Goal: Information Seeking & Learning: Learn about a topic

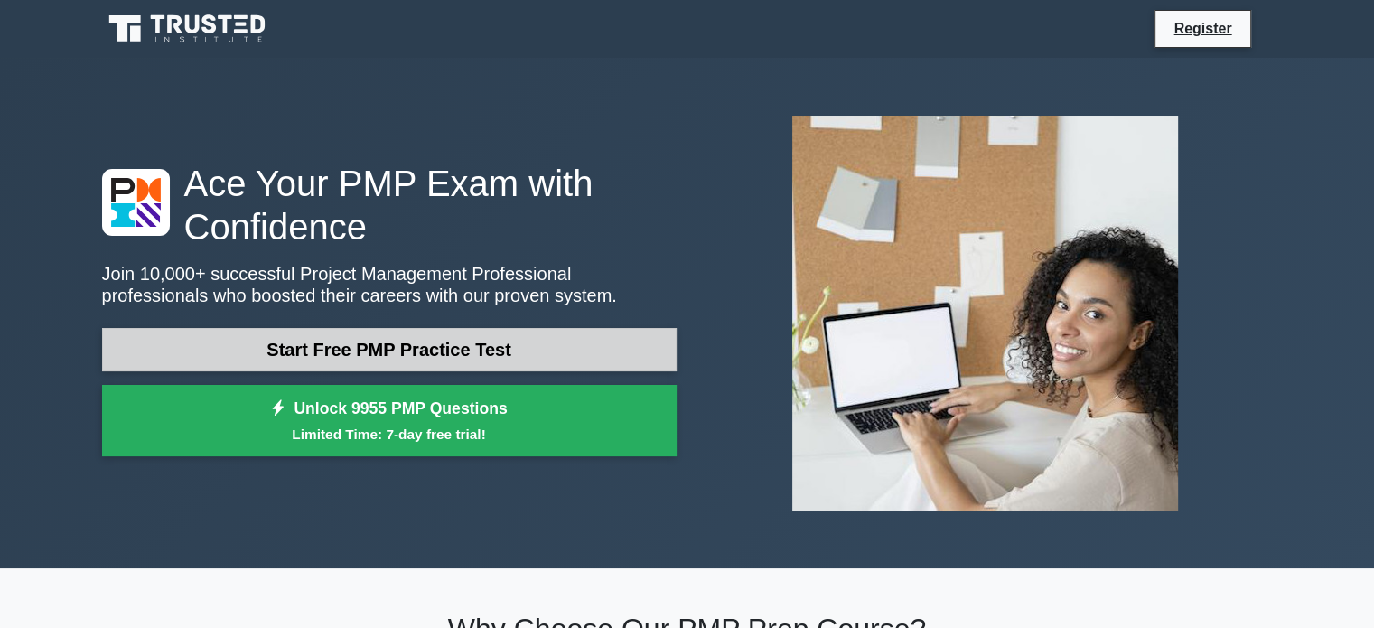
click at [380, 350] on link "Start Free PMP Practice Test" at bounding box center [389, 349] width 574 height 43
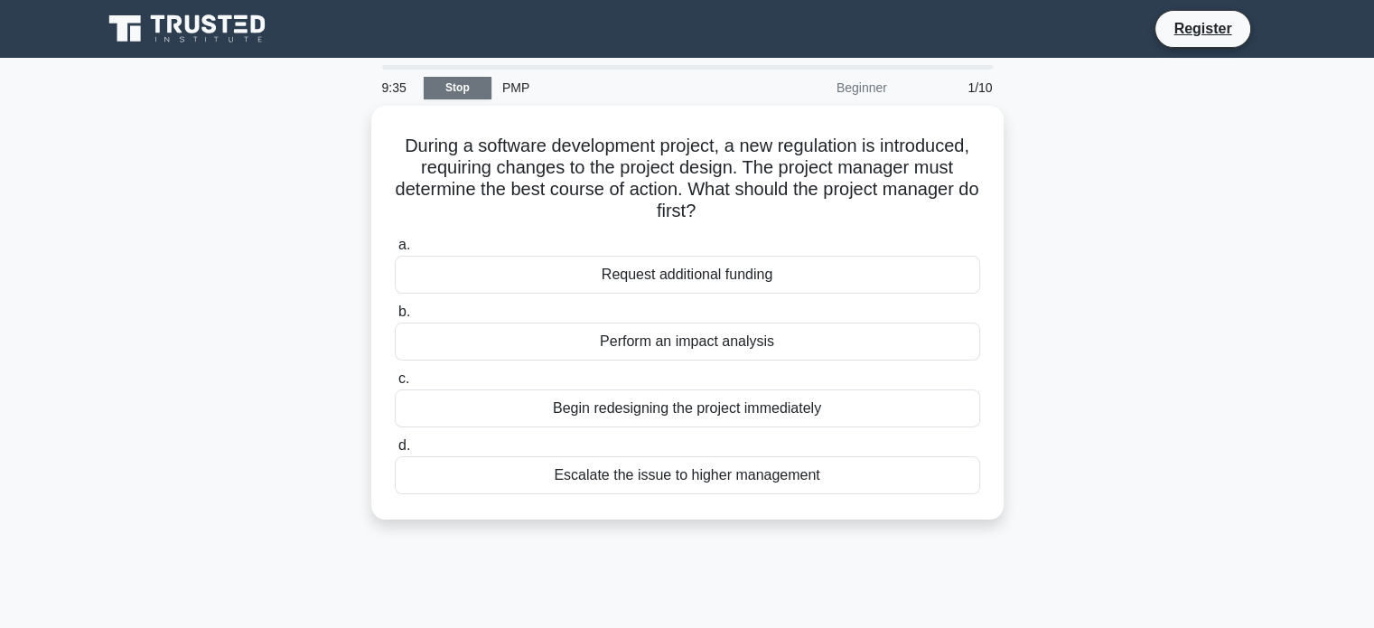
click at [470, 90] on link "Stop" at bounding box center [458, 88] width 68 height 23
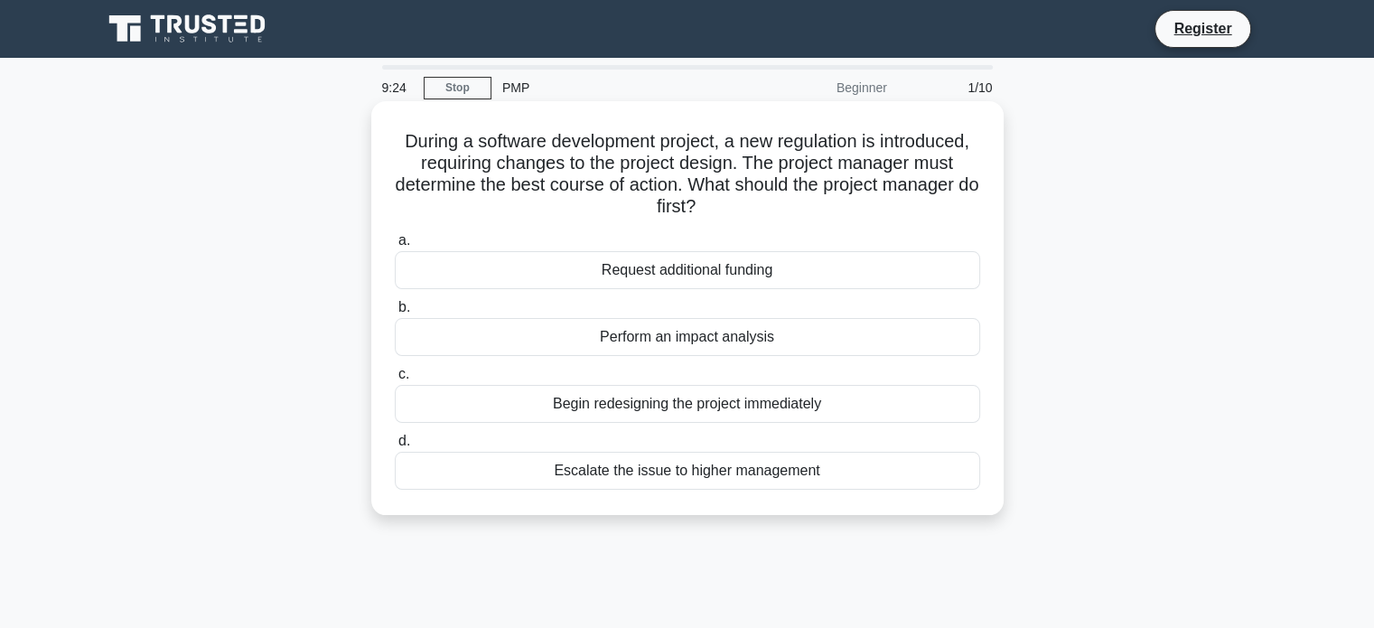
click at [621, 276] on div "Request additional funding" at bounding box center [687, 270] width 585 height 38
click at [395, 247] on input "a. Request additional funding" at bounding box center [395, 241] width 0 height 12
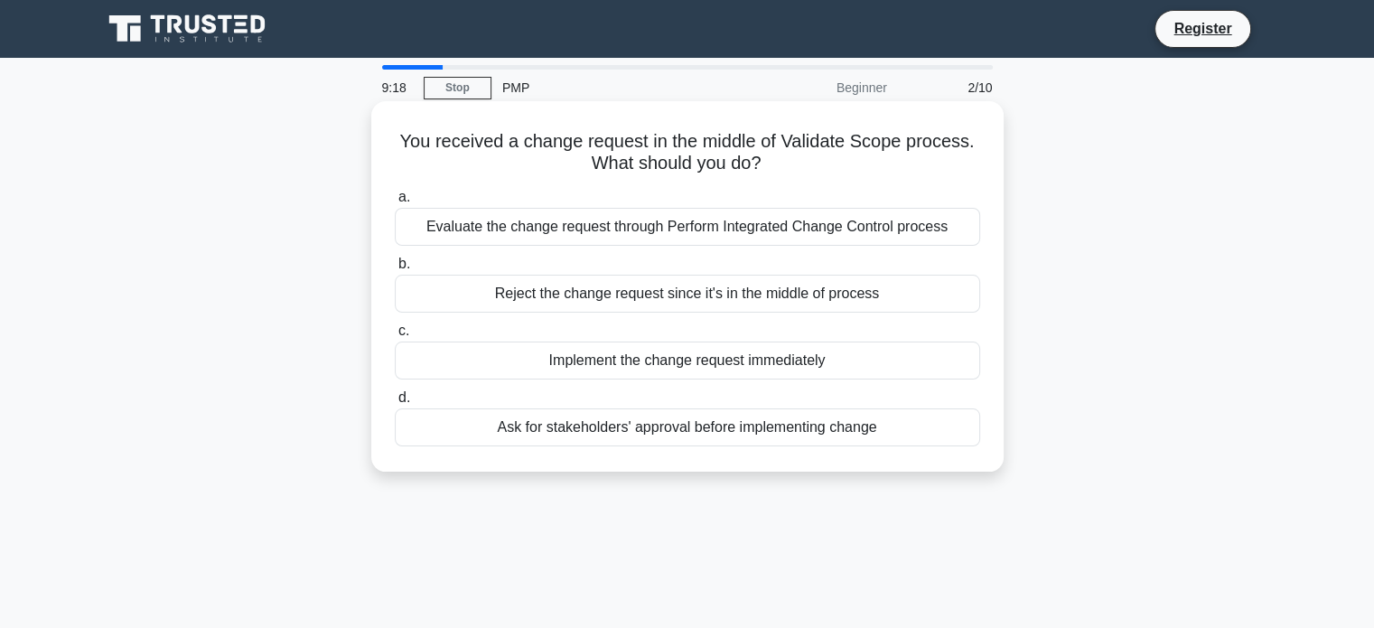
click at [602, 236] on div "Evaluate the change request through Perform Integrated Change Control process" at bounding box center [687, 227] width 585 height 38
click at [395, 203] on input "a. Evaluate the change request through Perform Integrated Change Control process" at bounding box center [395, 197] width 0 height 12
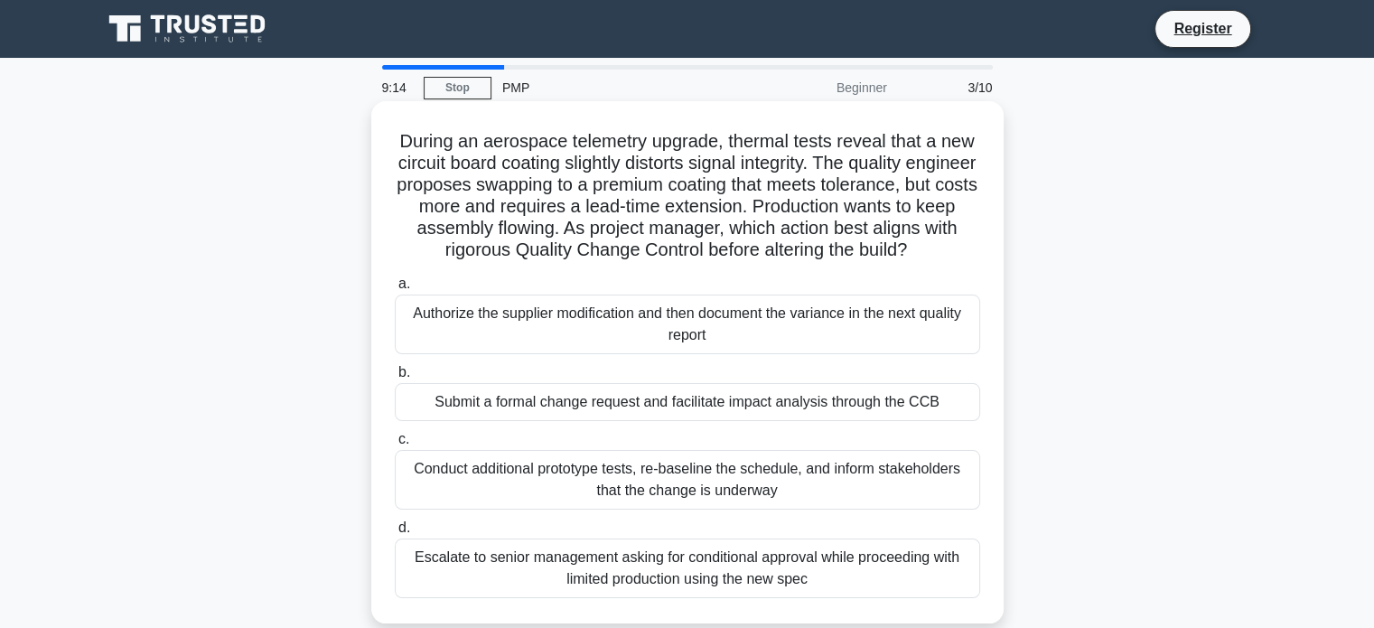
click at [673, 354] on div "Authorize the supplier modification and then document the variance in the next …" at bounding box center [687, 324] width 585 height 60
click at [395, 290] on input "a. Authorize the supplier modification and then document the variance in the ne…" at bounding box center [395, 284] width 0 height 12
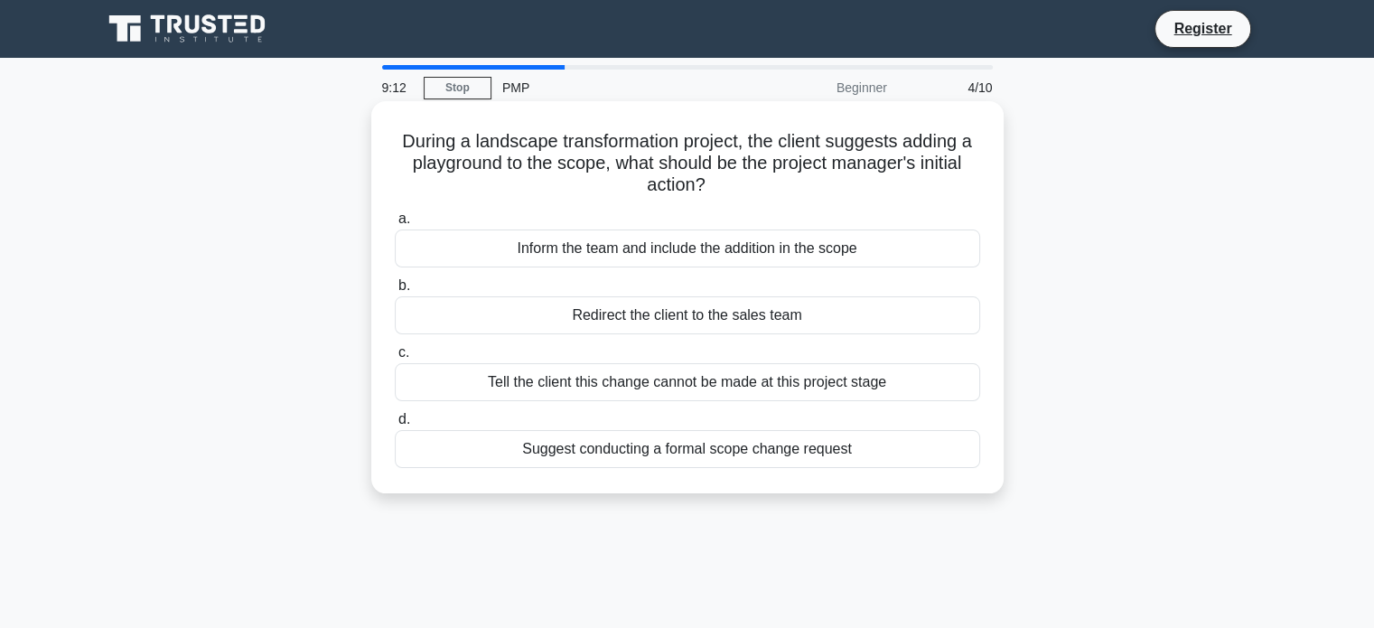
click at [664, 323] on div "Redirect the client to the sales team" at bounding box center [687, 315] width 585 height 38
click at [395, 292] on input "b. Redirect the client to the sales team" at bounding box center [395, 286] width 0 height 12
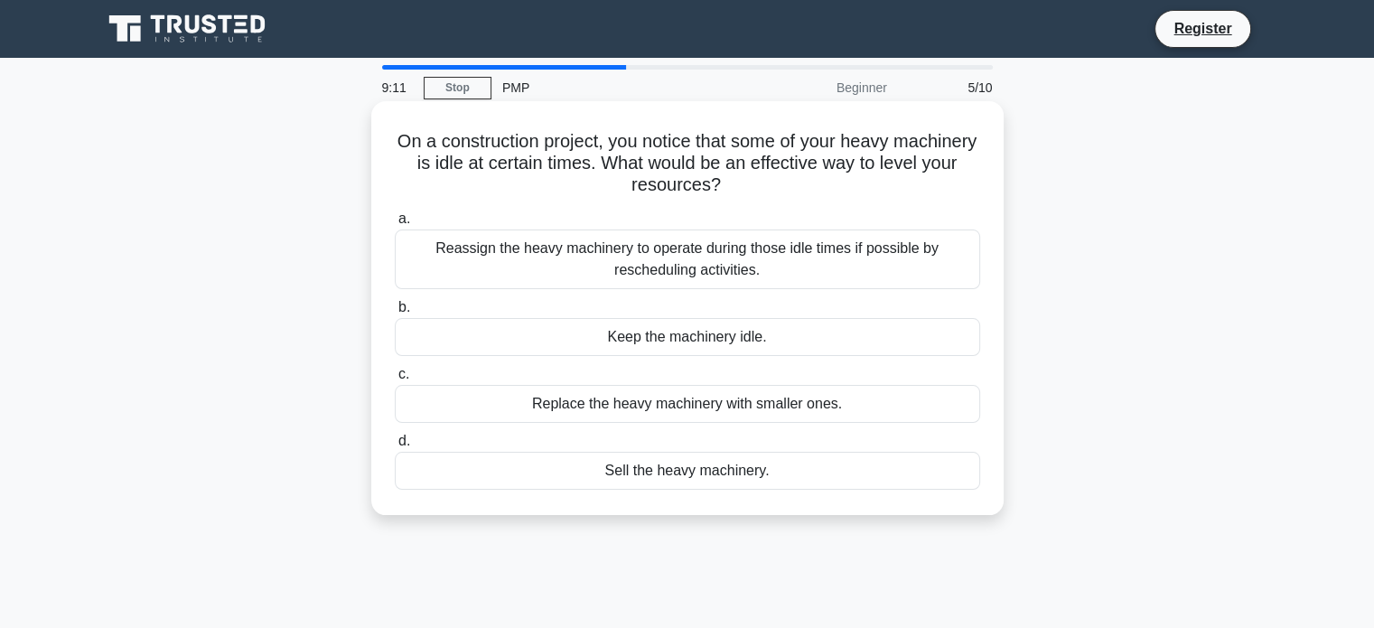
click at [688, 337] on div "Keep the machinery idle." at bounding box center [687, 337] width 585 height 38
click at [395, 313] on input "b. Keep the machinery idle." at bounding box center [395, 308] width 0 height 12
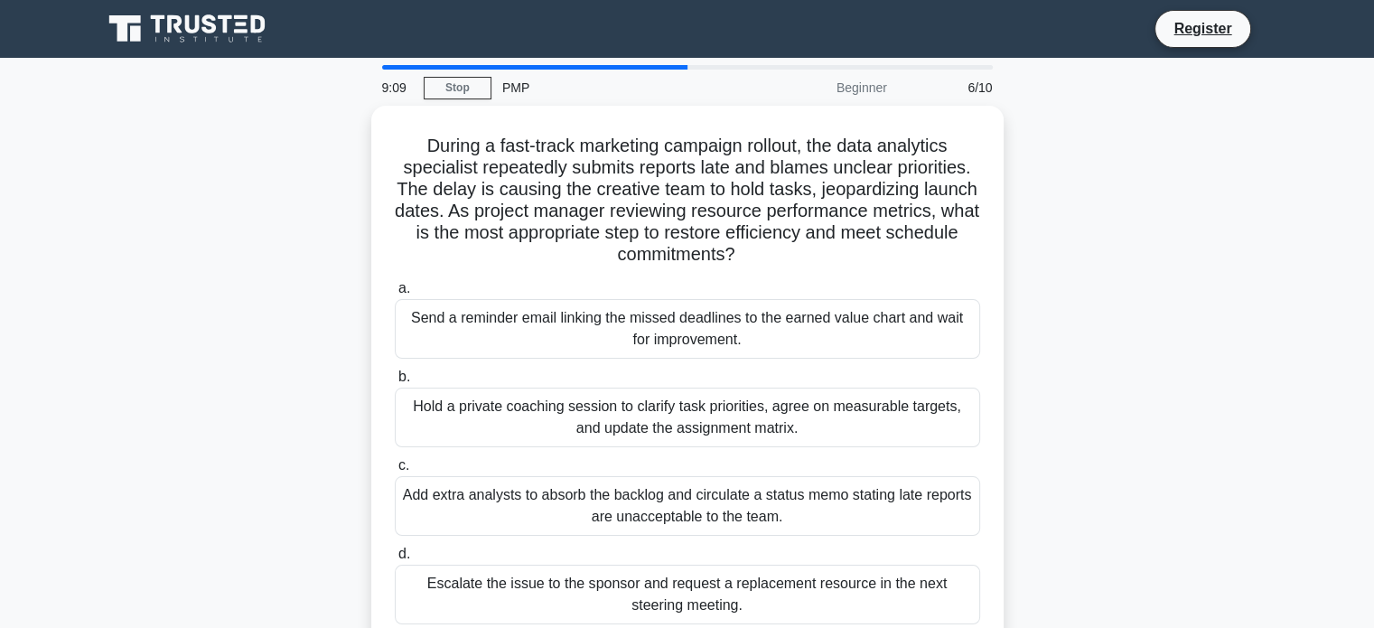
click at [688, 337] on div "Send a reminder email linking the missed deadlines to the earned value chart an…" at bounding box center [687, 329] width 585 height 60
click at [395, 294] on input "a. Send a reminder email linking the missed deadlines to the earned value chart…" at bounding box center [395, 289] width 0 height 12
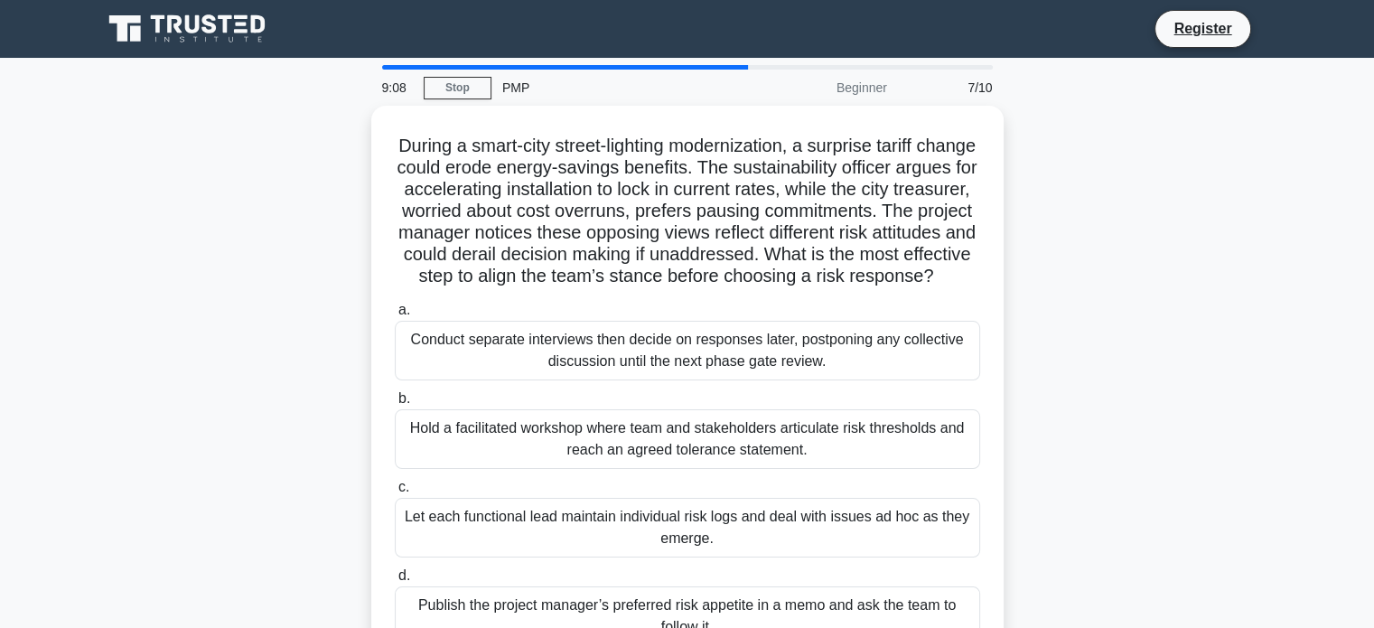
click at [688, 337] on label "a. Conduct separate interviews then decide on responses later, postponing any c…" at bounding box center [687, 339] width 585 height 81
click at [395, 316] on input "a. Conduct separate interviews then decide on responses later, postponing any c…" at bounding box center [395, 310] width 0 height 12
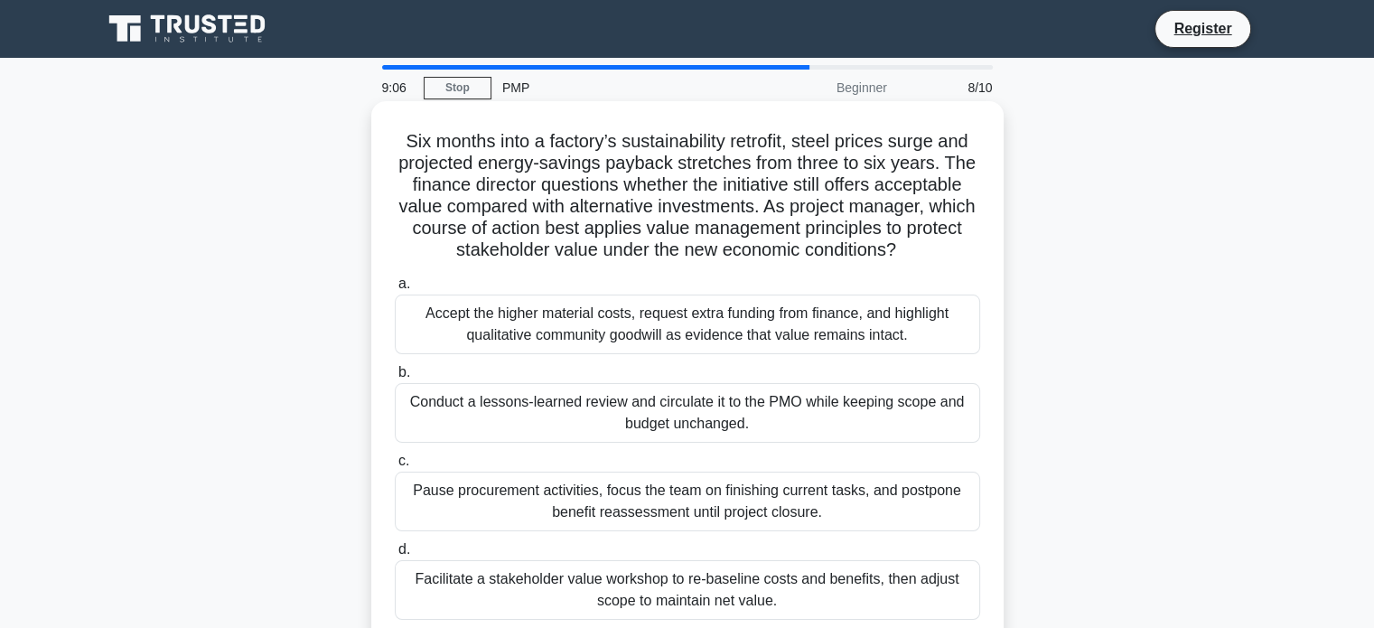
click at [688, 370] on label "b. Conduct a lessons-learned review and circulate it to the PMO while keeping s…" at bounding box center [687, 401] width 585 height 81
click at [395, 370] on input "b. Conduct a lessons-learned review and circulate it to the PMO while keeping s…" at bounding box center [395, 373] width 0 height 12
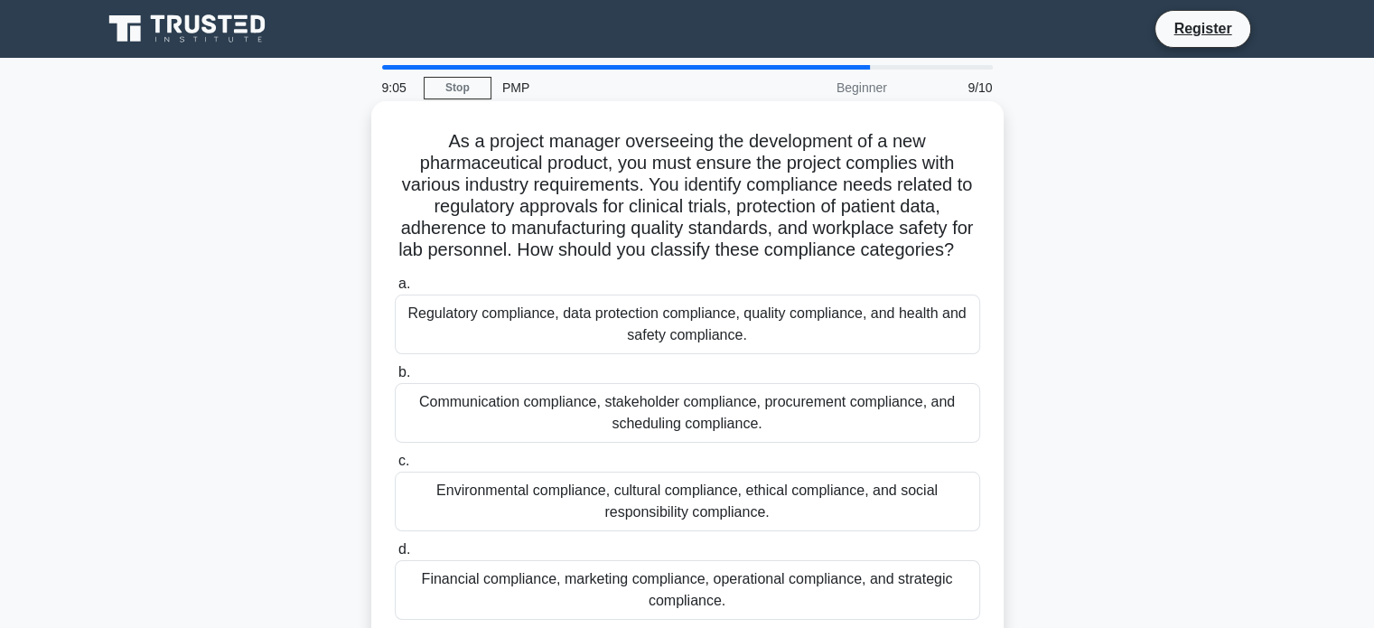
click at [697, 336] on div "Regulatory compliance, data protection compliance, quality compliance, and heal…" at bounding box center [687, 324] width 585 height 60
click at [395, 290] on input "a. Regulatory compliance, data protection compliance, quality compliance, and h…" at bounding box center [395, 284] width 0 height 12
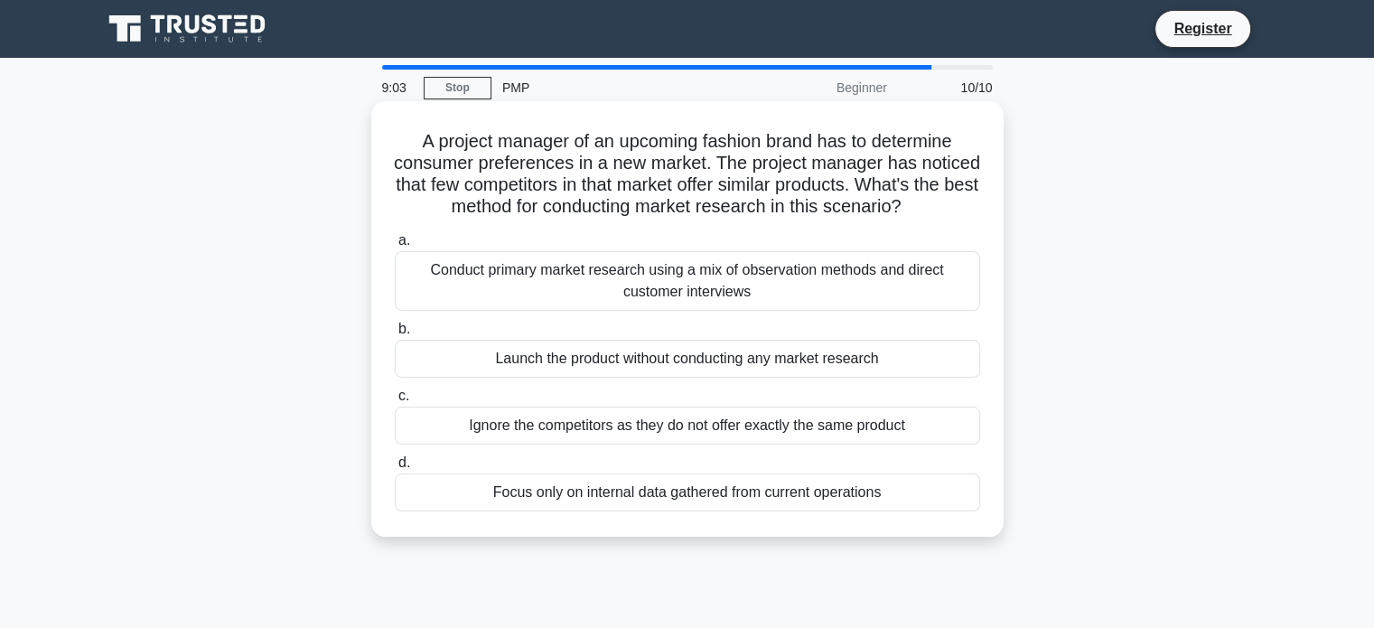
click at [701, 377] on div "Launch the product without conducting any market research" at bounding box center [687, 359] width 585 height 38
click at [395, 335] on input "b. Launch the product without conducting any market research" at bounding box center [395, 329] width 0 height 12
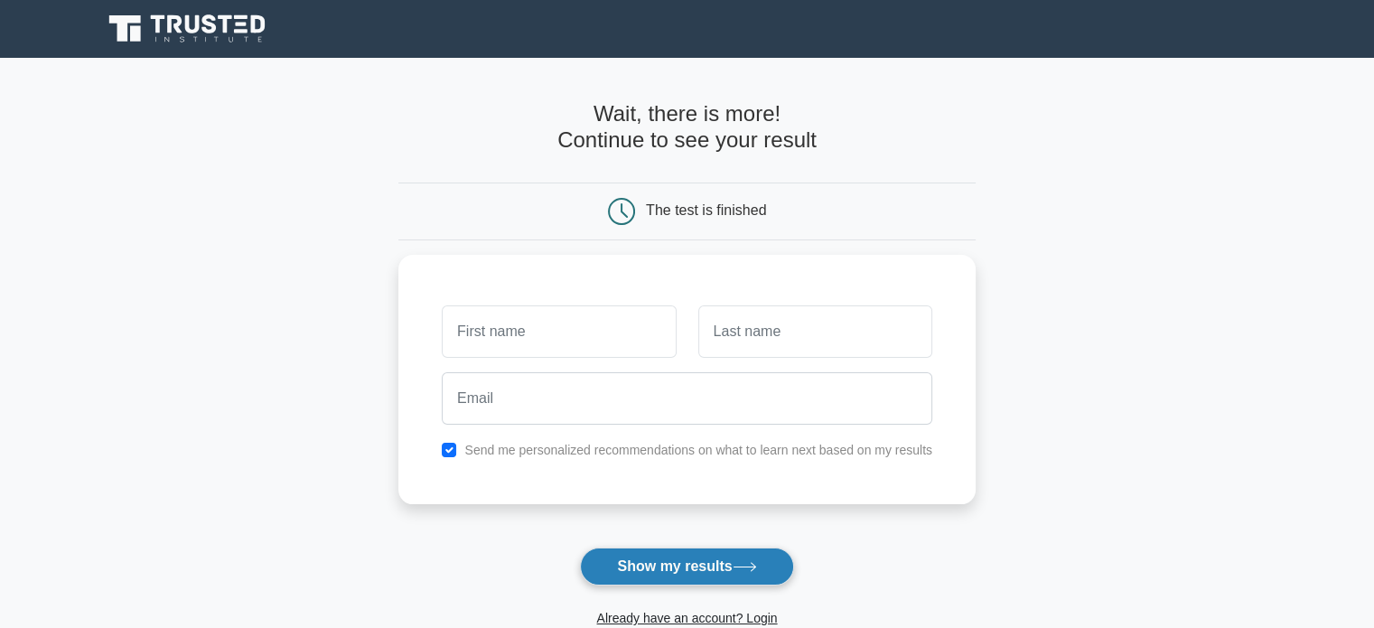
click at [656, 554] on button "Show my results" at bounding box center [686, 566] width 213 height 38
click at [736, 564] on button "Show my results" at bounding box center [686, 566] width 213 height 38
